Goal: Task Accomplishment & Management: Complete application form

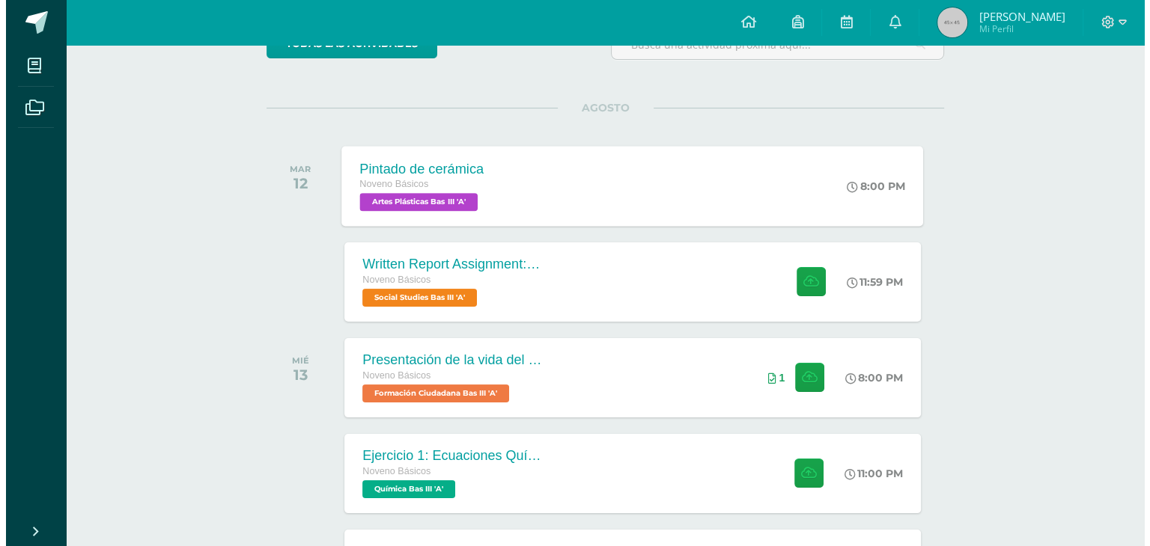
scroll to position [150, 0]
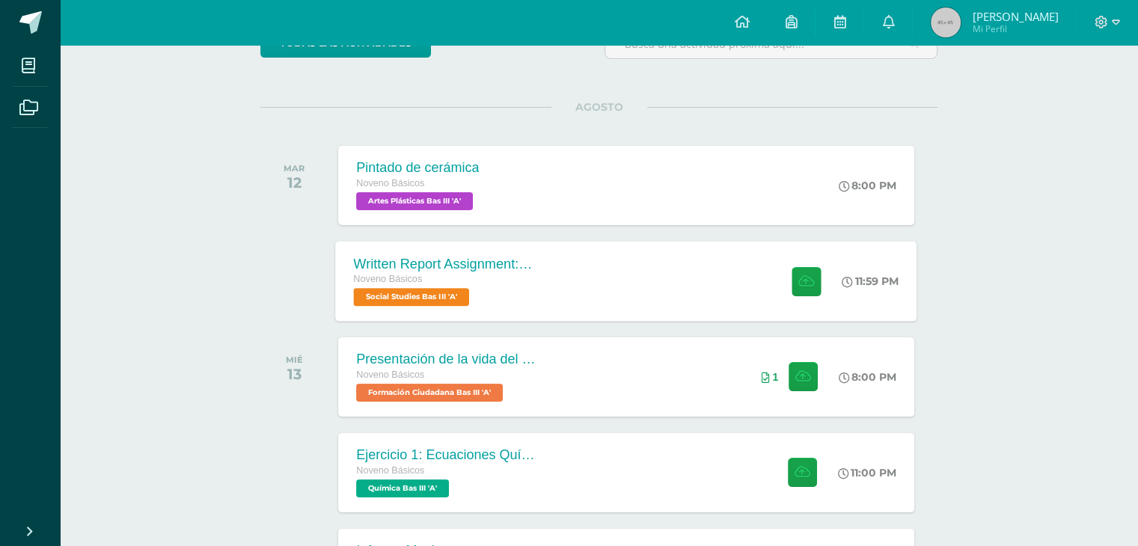
click at [739, 317] on div "Written Report Assignment: How Innovation Is Helping Guatemala Grow Noveno Bási…" at bounding box center [627, 281] width 582 height 80
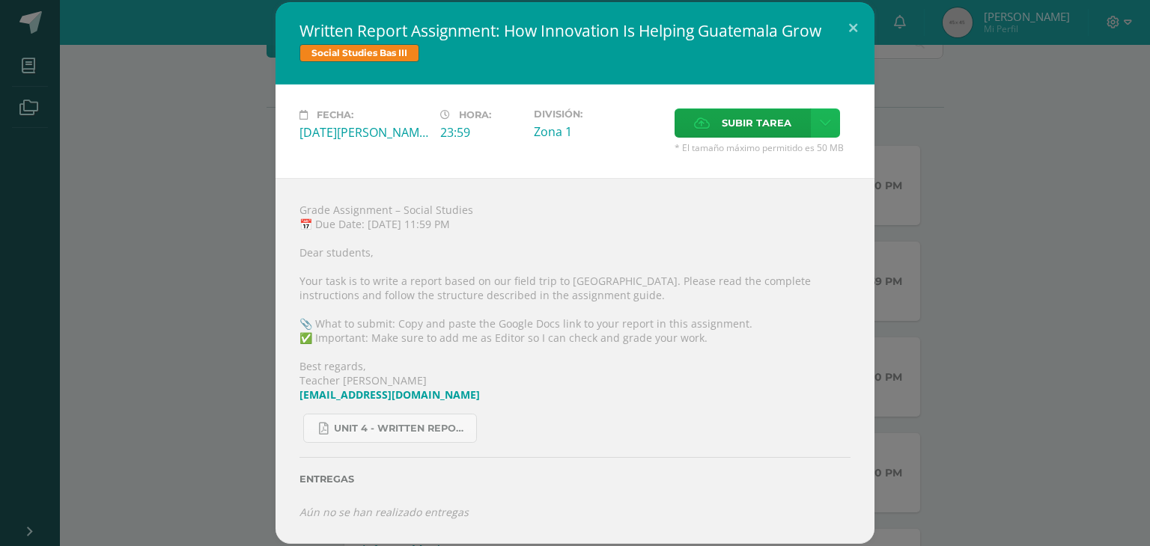
click at [812, 123] on link at bounding box center [825, 123] width 29 height 29
click at [767, 157] on span "Subir enlace" at bounding box center [760, 155] width 63 height 14
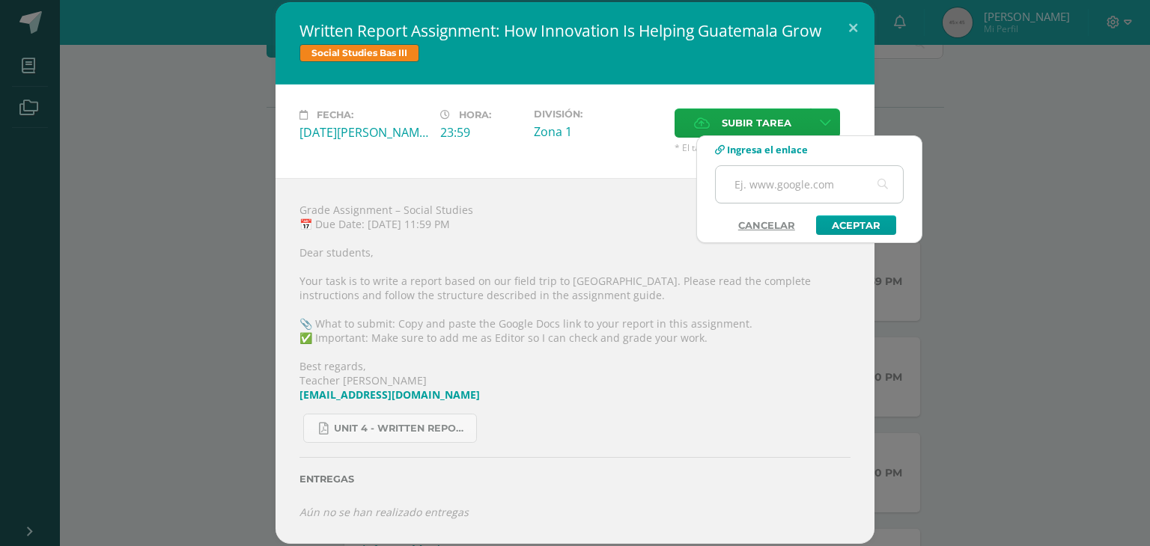
click at [764, 189] on input "text" at bounding box center [809, 184] width 187 height 37
paste input "[URL][DOMAIN_NAME]"
type input "[URL][DOMAIN_NAME]"
click at [831, 222] on link "Aceptar" at bounding box center [856, 225] width 80 height 19
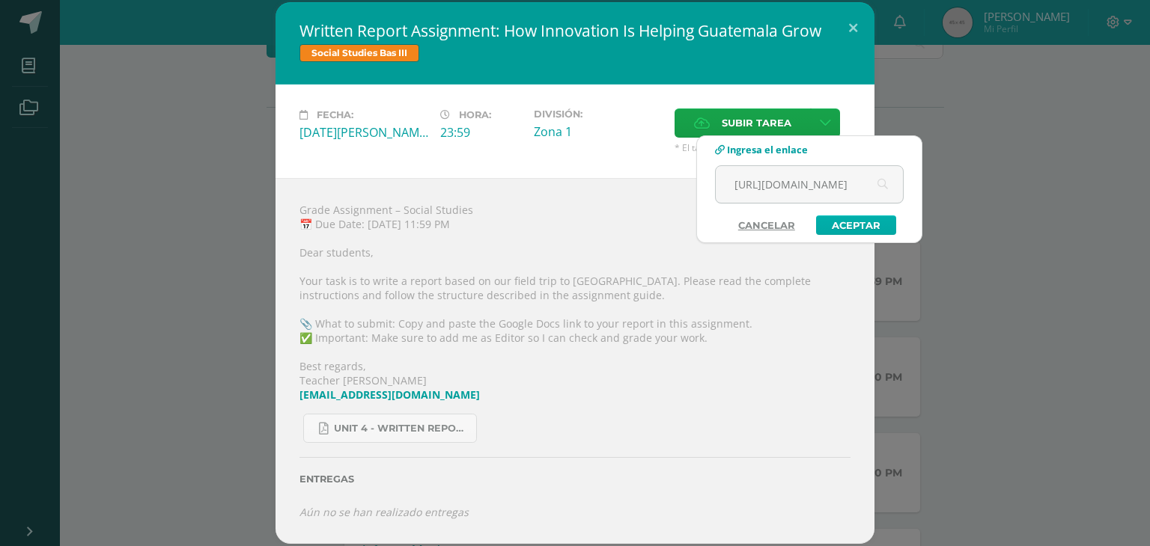
scroll to position [0, 0]
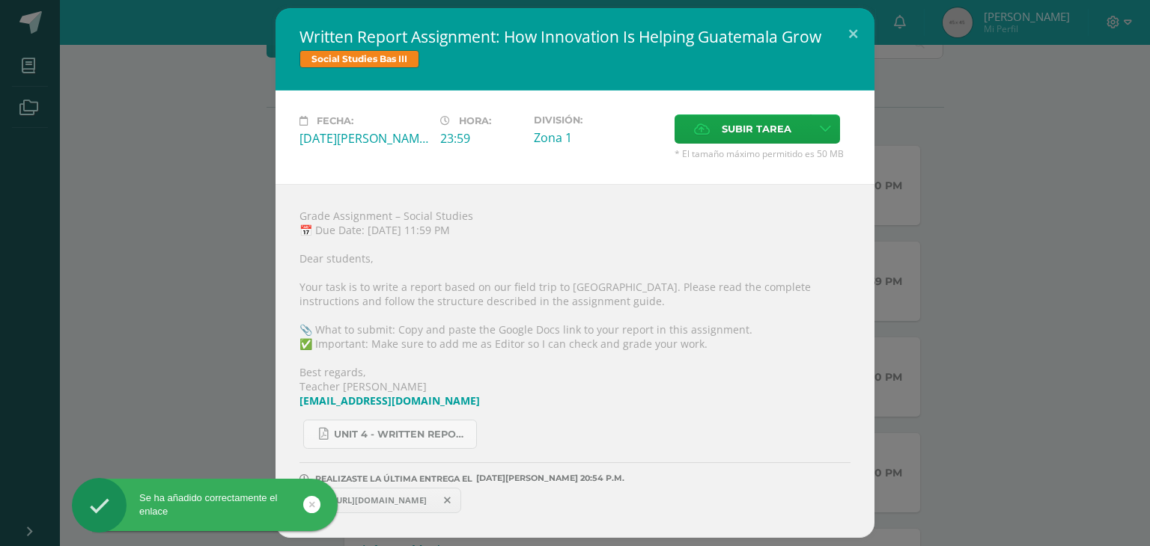
click at [311, 508] on icon at bounding box center [312, 504] width 6 height 17
